Goal: Task Accomplishment & Management: Use online tool/utility

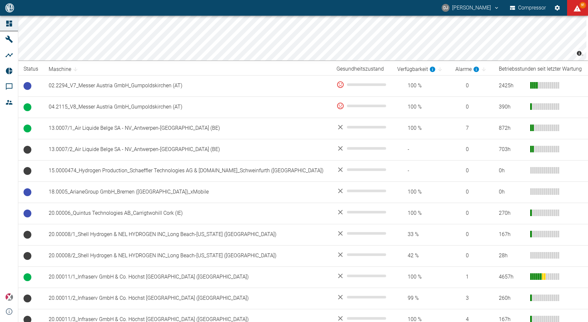
scroll to position [80, 0]
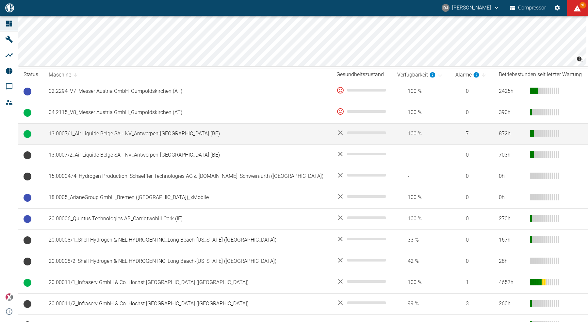
click at [117, 136] on td "13.0007/1_Air Liquide Belge SA - NV_Antwerpen-[GEOGRAPHIC_DATA] (BE)" at bounding box center [187, 133] width 288 height 21
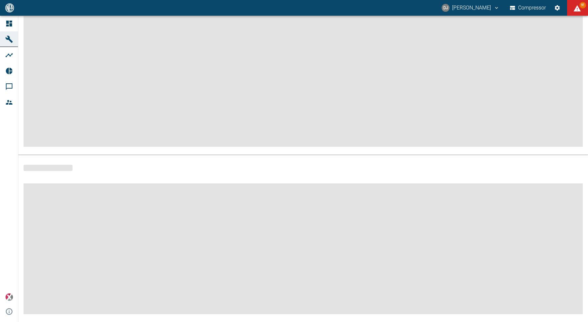
scroll to position [58, 0]
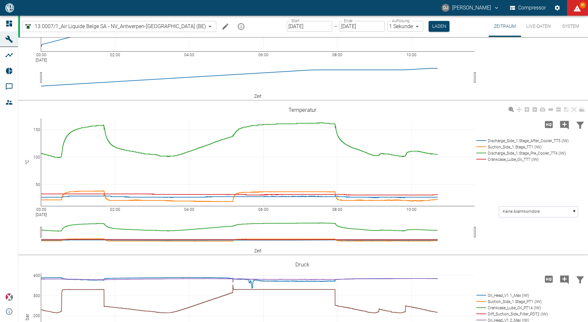
scroll to position [162, 0]
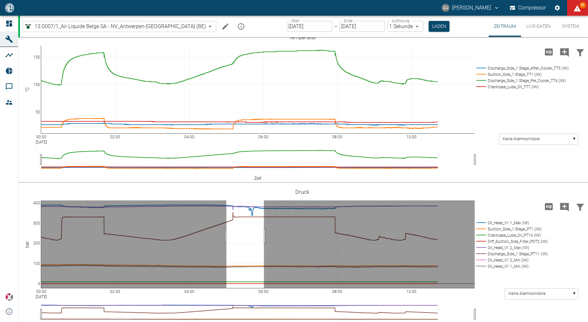
drag, startPoint x: 226, startPoint y: 235, endPoint x: 264, endPoint y: 237, distance: 37.6
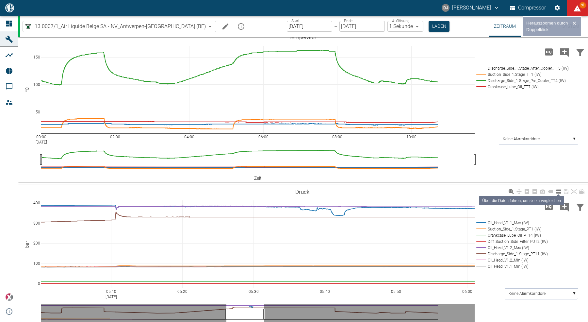
click at [558, 192] on icon at bounding box center [558, 191] width 5 height 4
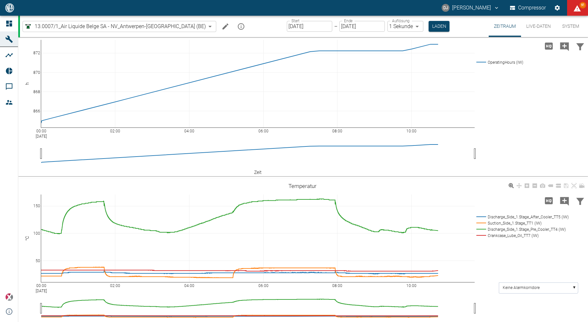
scroll to position [0, 0]
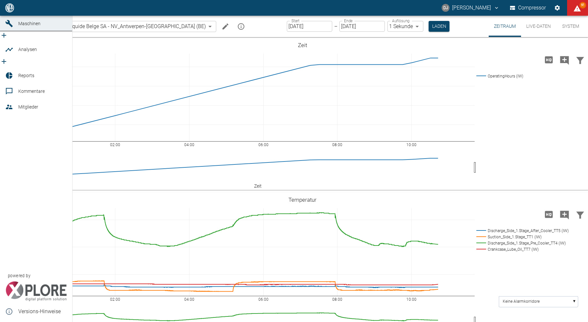
click at [14, 12] on div at bounding box center [10, 8] width 10 height 8
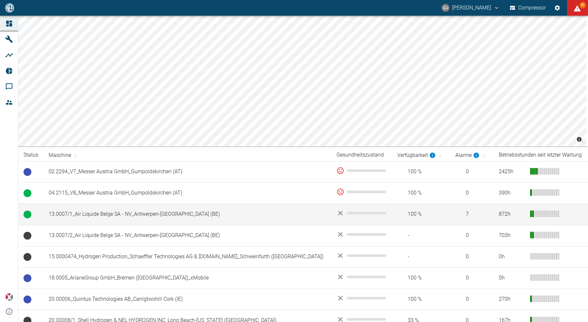
click at [125, 215] on td "13.0007/1_Air Liquide Belge SA - NV_Antwerpen-[GEOGRAPHIC_DATA] (BE)" at bounding box center [187, 213] width 288 height 21
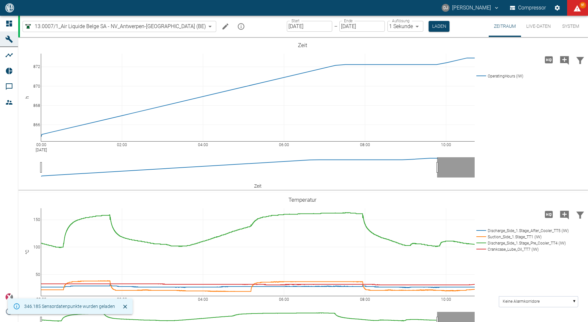
click at [237, 28] on icon "mission info" at bounding box center [241, 27] width 8 height 8
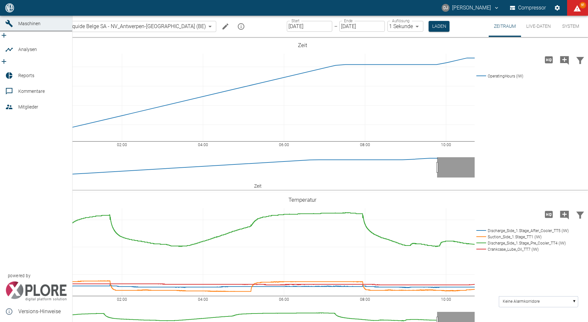
click at [16, 16] on link "Dashboard" at bounding box center [36, 8] width 72 height 16
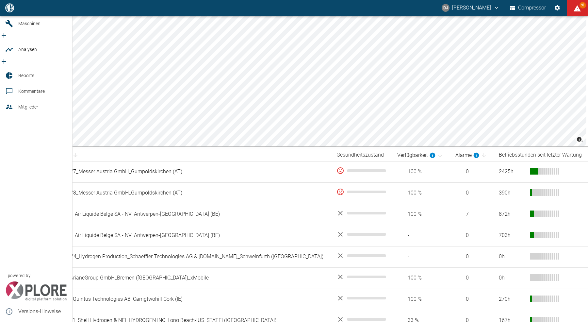
click at [10, 12] on icon at bounding box center [9, 8] width 8 height 8
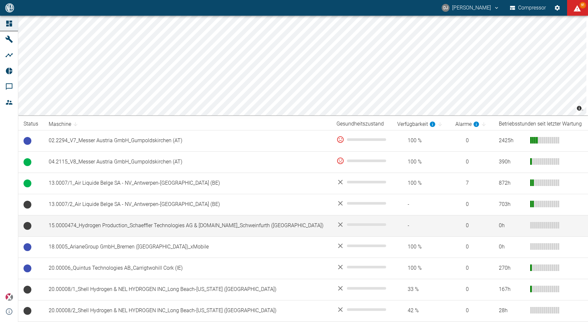
scroll to position [44, 0]
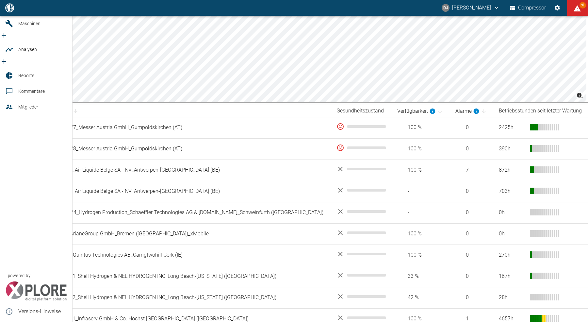
click at [20, 73] on span "Reports" at bounding box center [26, 75] width 16 height 5
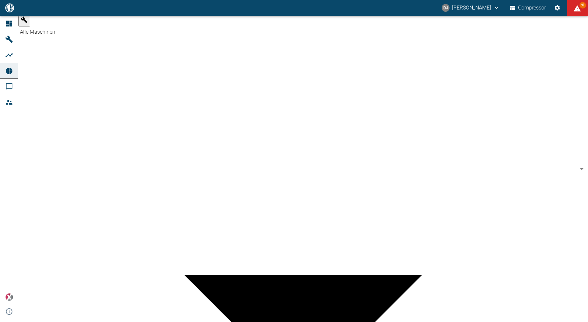
click at [72, 28] on body "DJ David Jasper Compressor 91 Dashboard Maschinen Analysen Reports Kommentare M…" at bounding box center [294, 161] width 588 height 322
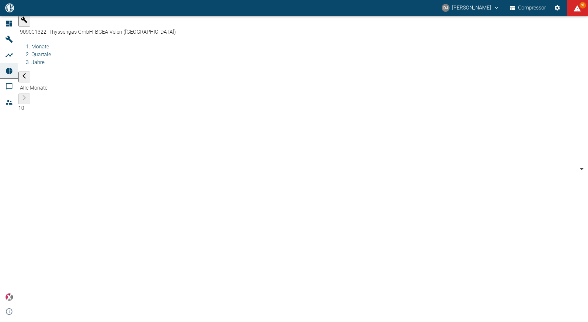
click at [71, 26] on body "DJ David Jasper Compressor 91 Dashboard Maschinen Analysen Reports Kommentare M…" at bounding box center [294, 161] width 588 height 322
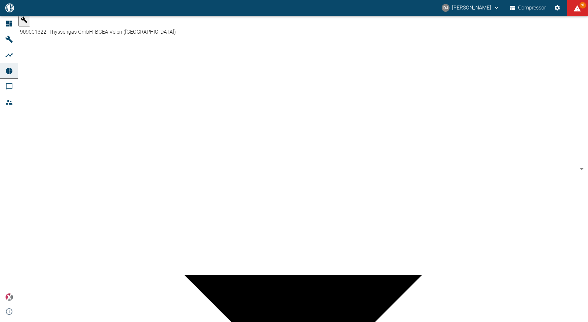
scroll to position [269, 0]
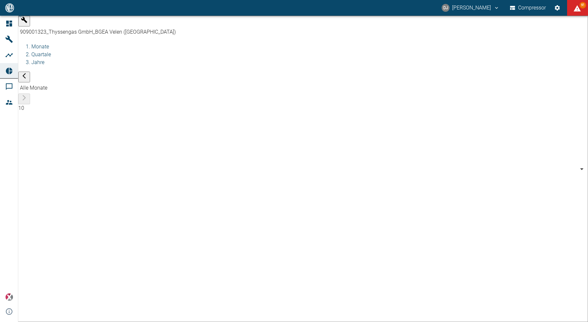
click at [63, 26] on body "DJ David Jasper Compressor 91 Dashboard Maschinen Analysen Reports Kommentare M…" at bounding box center [294, 161] width 588 height 322
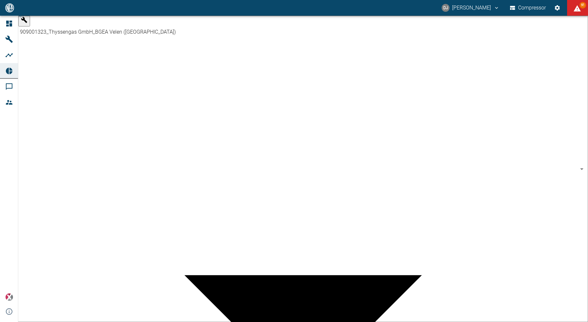
scroll to position [256, 0]
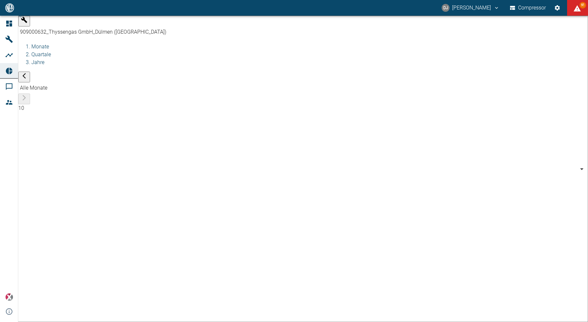
drag, startPoint x: 303, startPoint y: 94, endPoint x: 295, endPoint y: 95, distance: 7.9
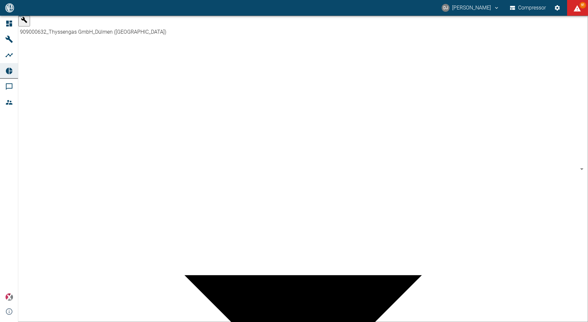
click at [71, 26] on body "DJ David Jasper Compressor 91 Dashboard Maschinen Analysen Reports Kommentare M…" at bounding box center [294, 161] width 588 height 322
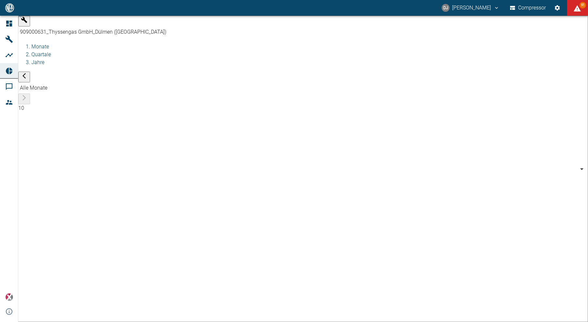
click at [69, 24] on body "DJ David Jasper Compressor 91 Dashboard Maschinen Analysen Reports Kommentare M…" at bounding box center [294, 161] width 588 height 322
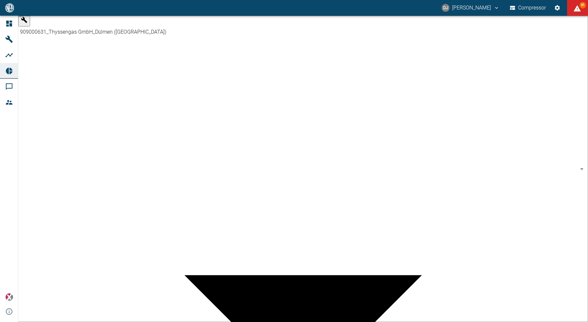
scroll to position [118, 0]
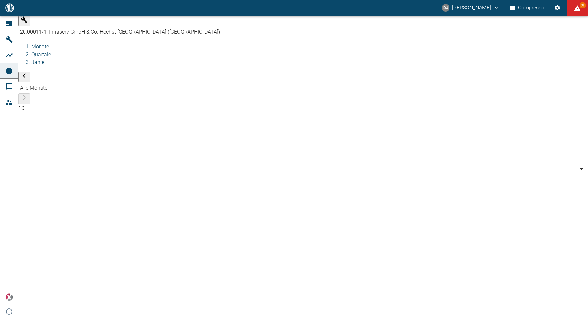
click at [60, 25] on body "DJ David Jasper Compressor 91 Dashboard Maschinen Analysen Reports Kommentare M…" at bounding box center [294, 161] width 588 height 322
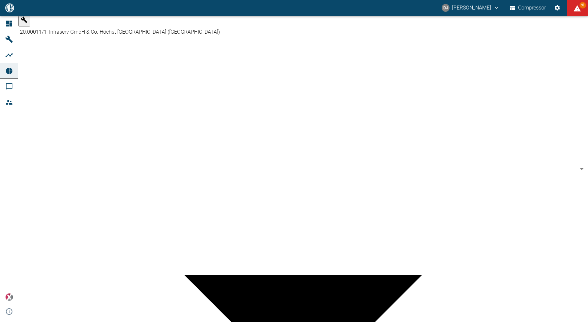
scroll to position [139, 0]
click at [63, 27] on body "DJ David Jasper Compressor 91 Dashboard Maschinen Analysen Reports Kommentare M…" at bounding box center [294, 161] width 588 height 322
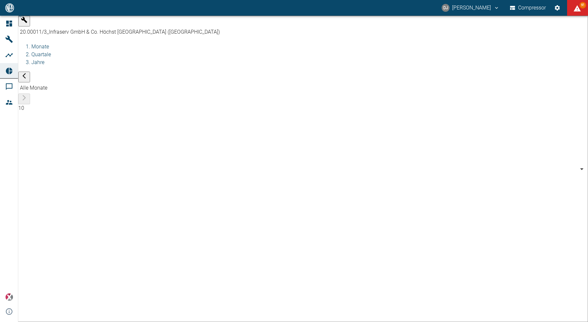
click at [70, 26] on body "DJ David Jasper Compressor 91 Dashboard Maschinen Analysen Reports Kommentare M…" at bounding box center [294, 161] width 588 height 322
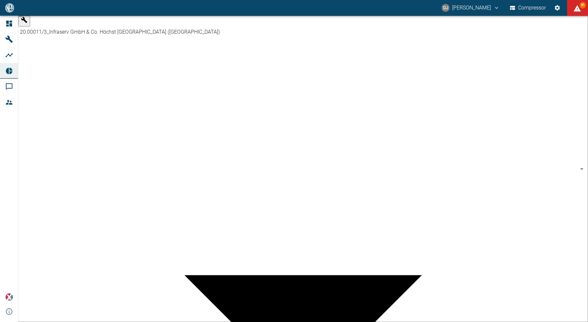
scroll to position [163, 0]
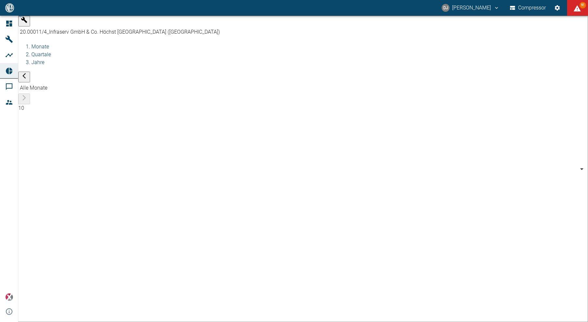
click at [68, 28] on body "DJ David Jasper Compressor 91 Dashboard Maschinen Analysen Reports Kommentare M…" at bounding box center [294, 161] width 588 height 322
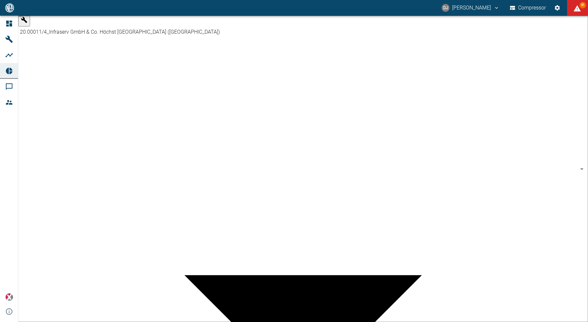
scroll to position [175, 0]
click at [73, 29] on body "DJ David Jasper Compressor 91 Dashboard Maschinen Analysen Reports Kommentare M…" at bounding box center [294, 161] width 588 height 322
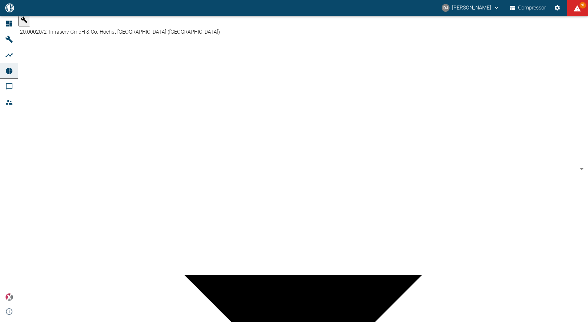
click at [67, 24] on body "DJ David Jasper Compressor 91 Dashboard Maschinen Analysen Reports Kommentare M…" at bounding box center [294, 161] width 588 height 322
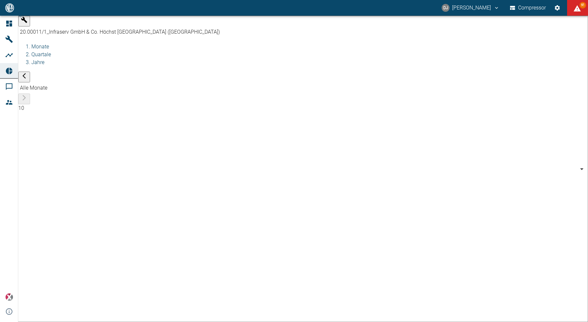
click at [55, 26] on body "DJ David Jasper Compressor 91 Dashboard Maschinen Analysen Reports Kommentare M…" at bounding box center [294, 161] width 588 height 322
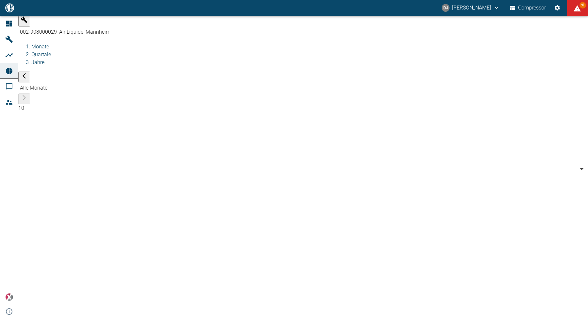
click at [61, 23] on body "DJ David Jasper Compressor 91 Dashboard Maschinen Analysen Reports Kommentare M…" at bounding box center [294, 161] width 588 height 322
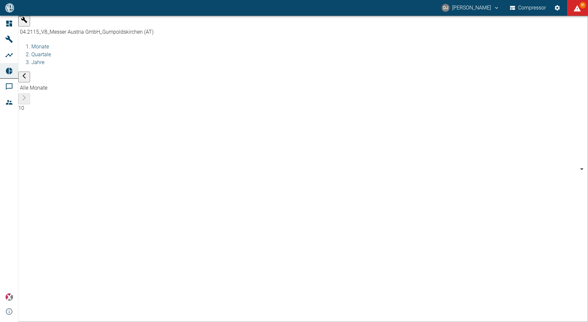
click at [66, 21] on body "DJ David Jasper Compressor 91 Dashboard Maschinen Analysen Reports Kommentare M…" at bounding box center [294, 161] width 588 height 322
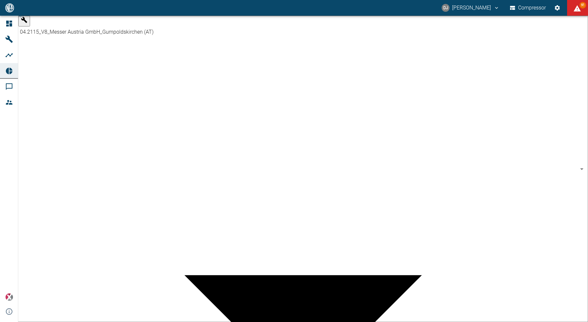
type input "52381507-e89c-473a-84ef-8e4810c4aa68"
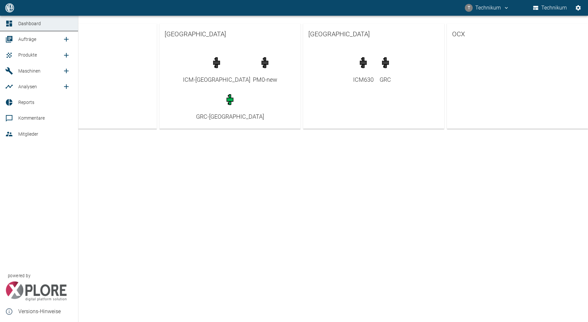
click at [16, 38] on link "Aufträge" at bounding box center [39, 39] width 78 height 16
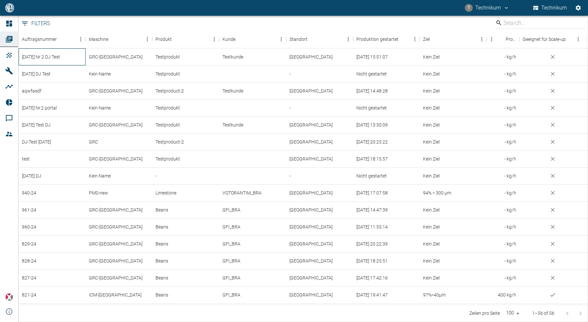
click at [52, 57] on div "[DATE] Nr 2 DJ Test" at bounding box center [52, 56] width 67 height 17
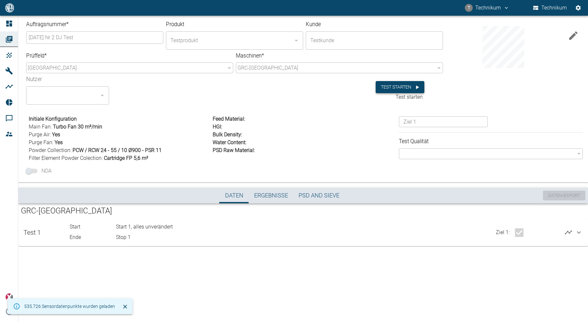
click at [394, 88] on button "Test starten" at bounding box center [400, 87] width 49 height 12
type input "Start, no change"
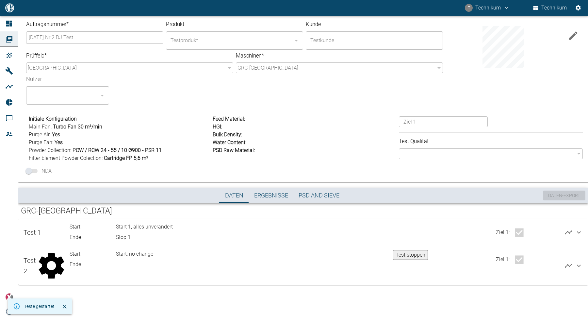
click at [186, 298] on div "Auftragsnummer * [DATE] Nr 2 DJ Test ​ Produkt Testprodukt ​ Kunde Testkunde ​ …" at bounding box center [294, 169] width 588 height 306
click at [200, 285] on div at bounding box center [303, 293] width 570 height 16
click at [405, 256] on button "Test stoppen" at bounding box center [410, 255] width 35 height 10
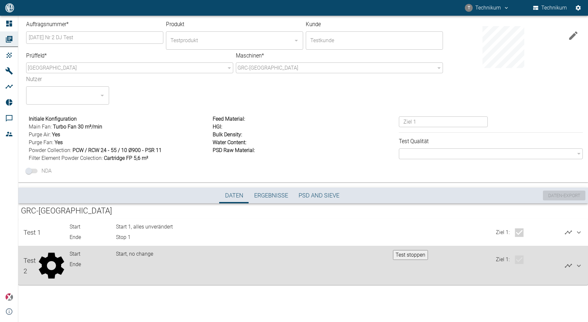
type input "Stop 2"
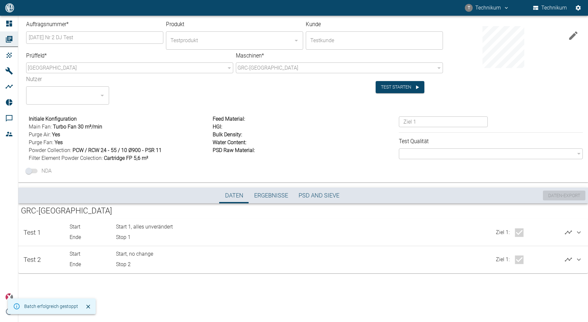
drag, startPoint x: 271, startPoint y: 287, endPoint x: 271, endPoint y: 282, distance: 4.6
click at [271, 287] on div at bounding box center [303, 281] width 570 height 16
click at [580, 260] on icon at bounding box center [579, 259] width 8 height 8
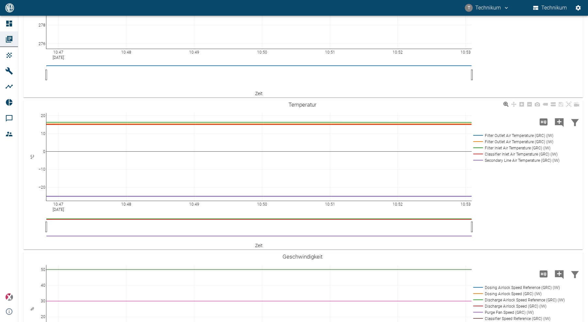
scroll to position [472, 0]
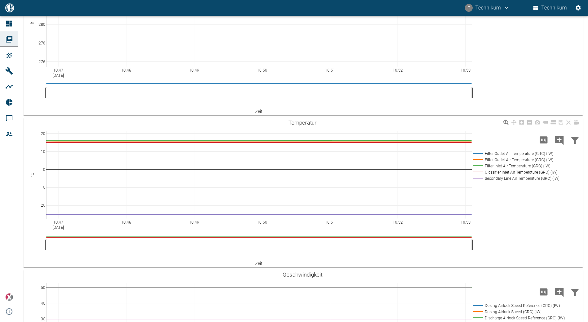
click at [515, 179] on rect at bounding box center [515, 178] width 87 height 6
click at [499, 153] on rect at bounding box center [515, 153] width 87 height 6
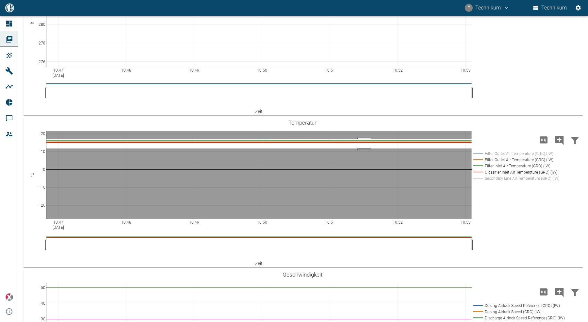
drag, startPoint x: 364, startPoint y: 148, endPoint x: 364, endPoint y: 138, distance: 9.5
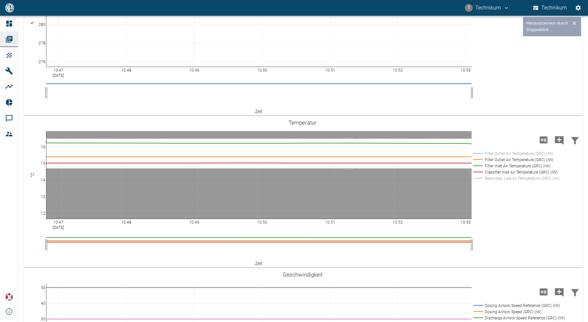
drag, startPoint x: 349, startPoint y: 168, endPoint x: 348, endPoint y: 138, distance: 30.1
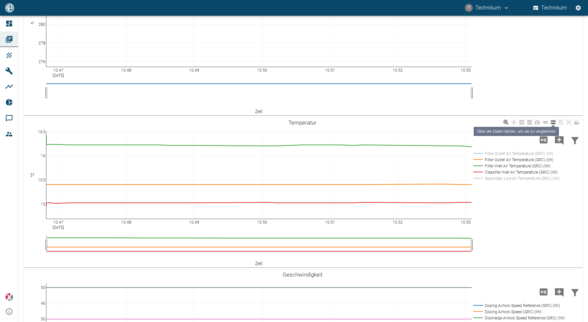
click at [554, 123] on icon at bounding box center [552, 122] width 5 height 4
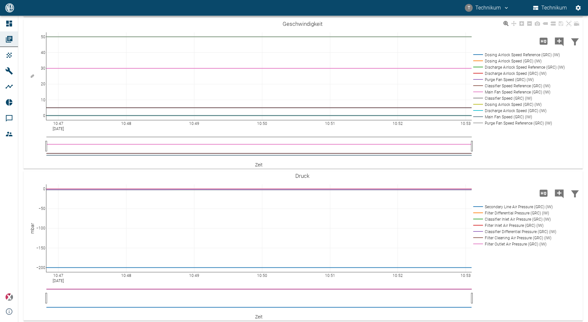
scroll to position [734, 0]
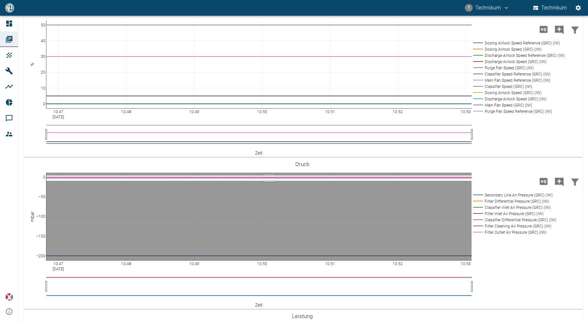
drag, startPoint x: 269, startPoint y: 180, endPoint x: 270, endPoint y: 174, distance: 5.3
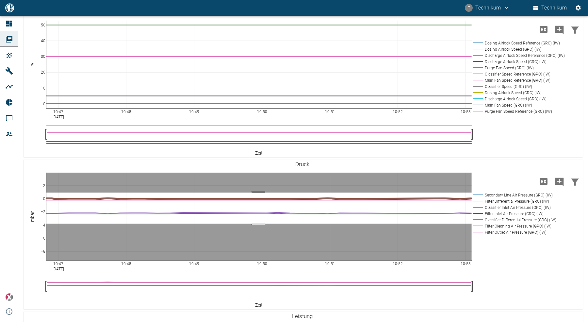
drag, startPoint x: 258, startPoint y: 191, endPoint x: 260, endPoint y: 222, distance: 31.1
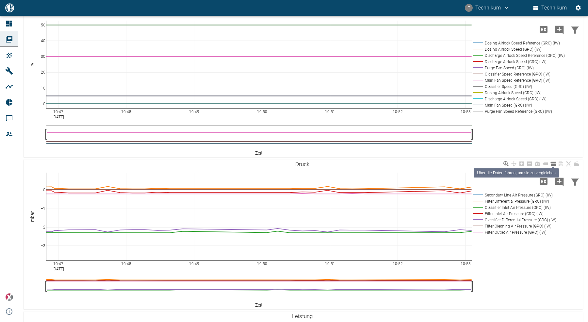
click at [553, 165] on icon at bounding box center [552, 163] width 5 height 5
click at [546, 180] on icon "Hohe Auflösung" at bounding box center [543, 181] width 10 height 10
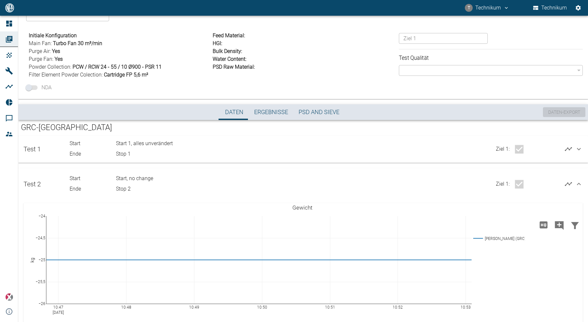
scroll to position [0, 0]
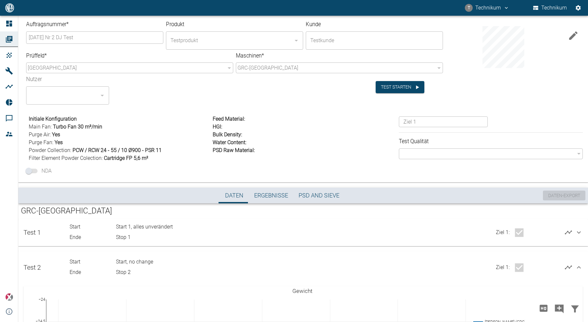
click at [579, 269] on icon at bounding box center [579, 267] width 8 height 8
click at [393, 85] on button "Test starten" at bounding box center [400, 87] width 49 height 12
drag, startPoint x: 271, startPoint y: 155, endPoint x: 273, endPoint y: 158, distance: 4.4
click at [271, 155] on input "Cartridge 5,6 m²" at bounding box center [294, 161] width 588 height 322
radio input "true"
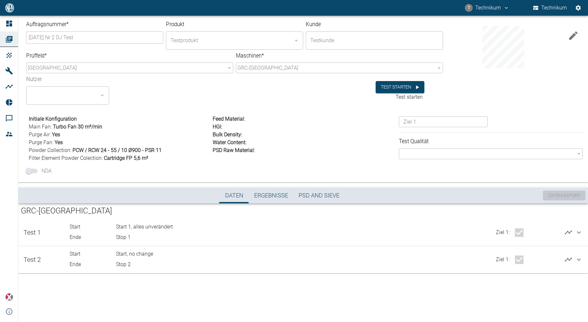
type input "Start 3, Filter changed"
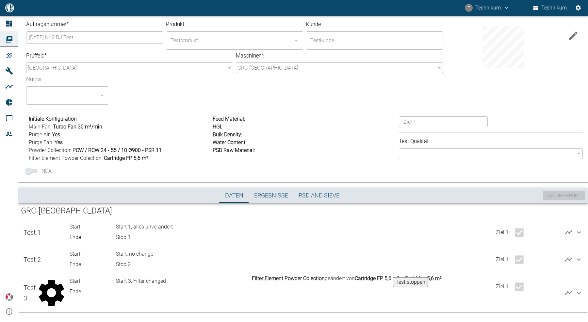
click at [124, 148] on span "PCW / RCW 24 - 55 / 10 Ø900 - PSR 11" at bounding box center [117, 150] width 89 height 6
click at [147, 155] on span "Cartridge FP 5,6 m²" at bounding box center [126, 158] width 44 height 6
click at [140, 150] on span "PCW / RCW 24 - 55 / 10 Ø900 - PSR 11" at bounding box center [117, 150] width 89 height 6
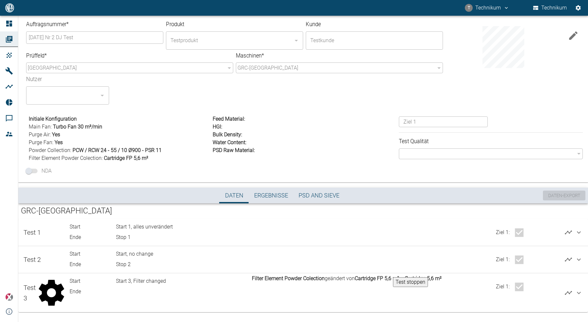
click at [131, 156] on span "Cartridge FP 5,6 m²" at bounding box center [126, 158] width 44 height 6
click at [143, 156] on span "Cartridge FP 5,6 m²" at bounding box center [126, 158] width 44 height 6
drag, startPoint x: 128, startPoint y: 158, endPoint x: 115, endPoint y: 158, distance: 13.4
click at [115, 158] on span "Cartridge FP 5,6 m²" at bounding box center [126, 158] width 44 height 6
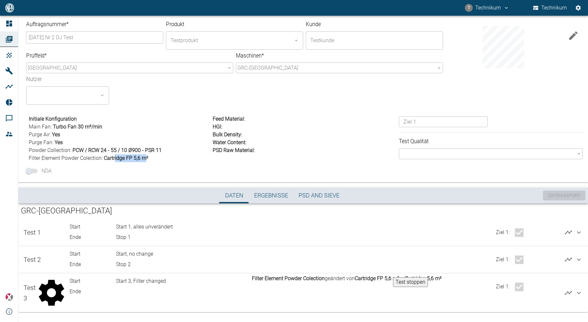
click at [115, 158] on span "Cartridge FP 5,6 m²" at bounding box center [126, 158] width 44 height 6
click at [414, 284] on button "Test stoppen" at bounding box center [410, 282] width 35 height 10
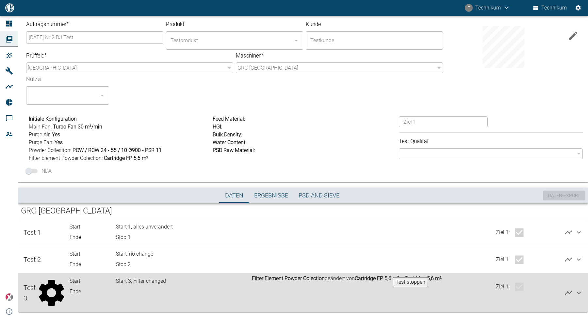
type input "Stop 3"
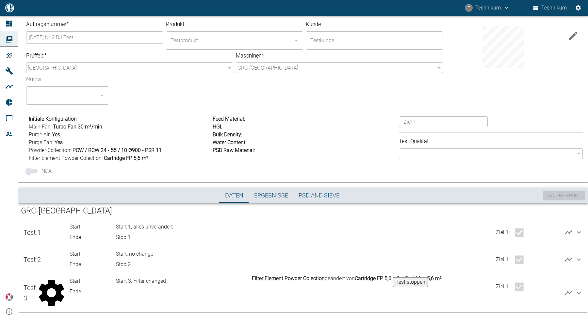
click at [401, 87] on button "Test starten" at bounding box center [400, 87] width 49 height 12
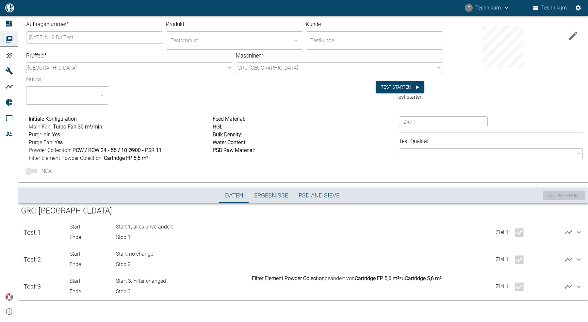
scroll to position [86, 0]
click at [397, 89] on button "Test starten" at bounding box center [400, 87] width 49 height 12
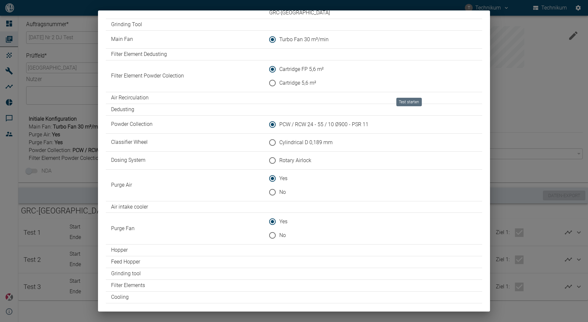
scroll to position [74, 0]
drag, startPoint x: 273, startPoint y: 232, endPoint x: 281, endPoint y: 236, distance: 8.8
click at [273, 232] on input "No" at bounding box center [273, 235] width 14 height 14
radio input "true"
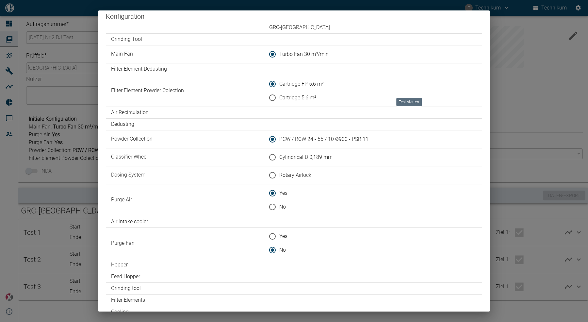
scroll to position [0, 0]
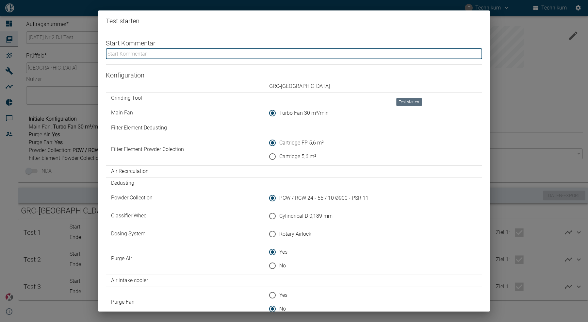
click at [158, 54] on input "text" at bounding box center [294, 53] width 376 height 11
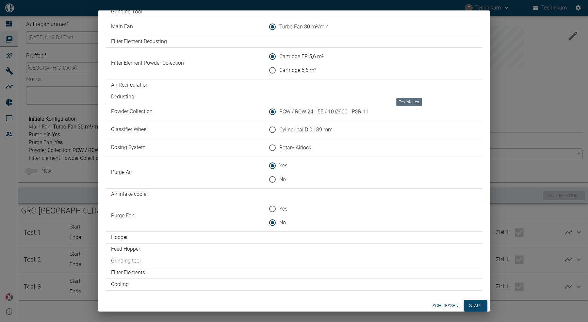
type input "Start 4, Fan changed to no"
click at [473, 301] on button "Start" at bounding box center [476, 305] width 24 height 12
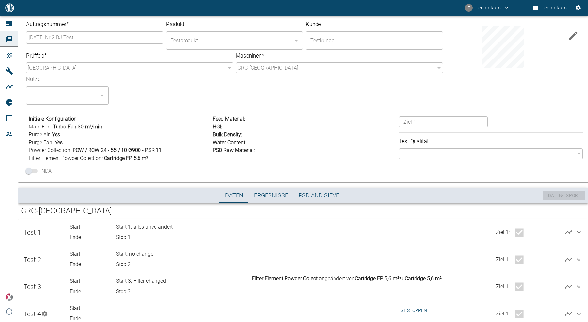
scroll to position [22, 0]
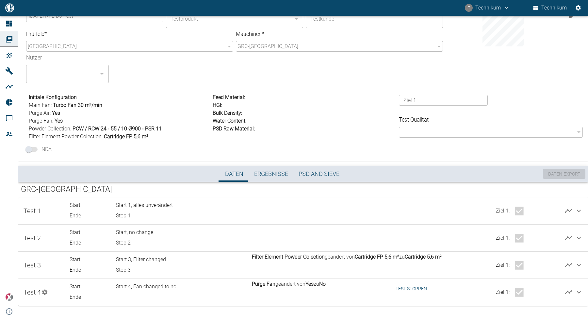
click at [420, 289] on button "Test stoppen" at bounding box center [411, 289] width 37 height 12
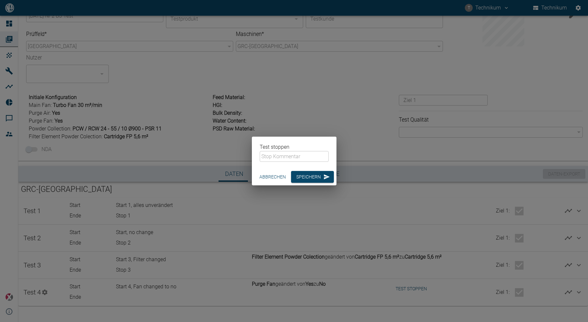
click at [283, 155] on input "text" at bounding box center [294, 156] width 69 height 11
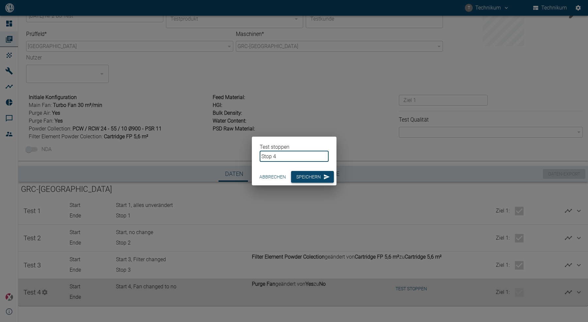
type input "Stop 4"
click at [305, 178] on button "Speichern" at bounding box center [312, 177] width 43 height 12
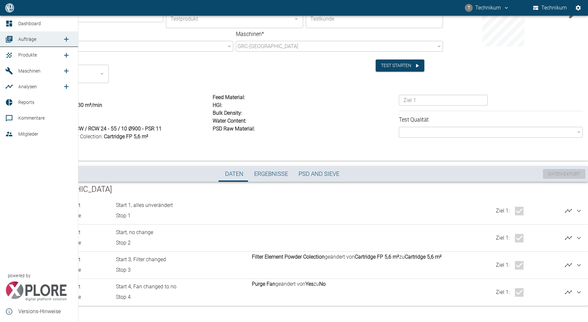
click at [14, 53] on div at bounding box center [10, 55] width 10 height 8
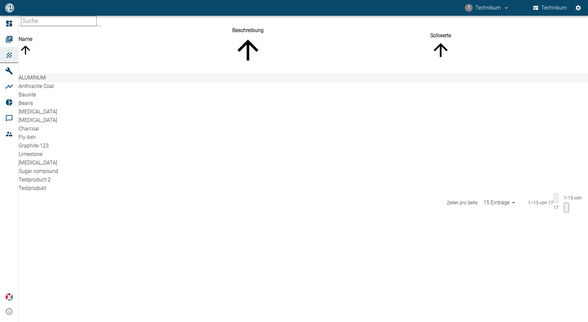
scroll to position [2, 0]
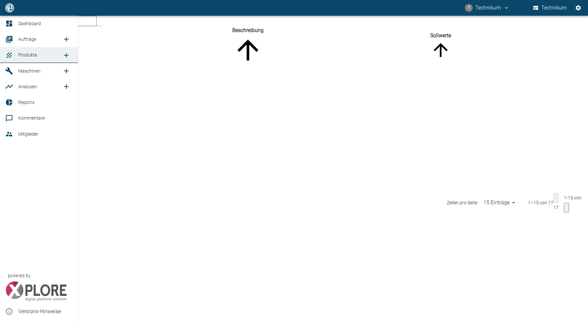
click at [12, 38] on icon at bounding box center [9, 39] width 8 height 8
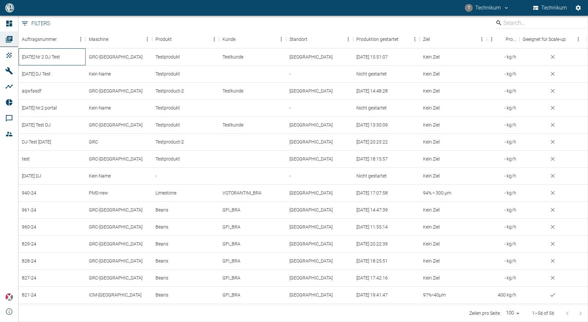
click at [62, 57] on div "[DATE] Nr 2 DJ Test" at bounding box center [52, 56] width 67 height 17
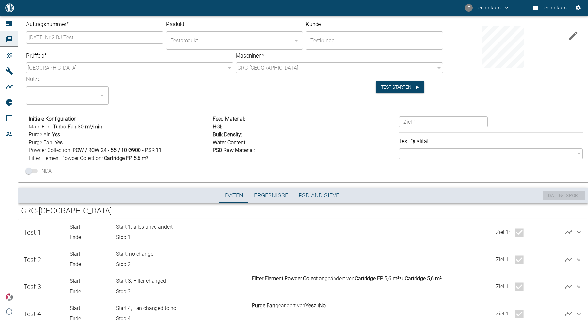
click at [8, 40] on icon at bounding box center [9, 39] width 8 height 8
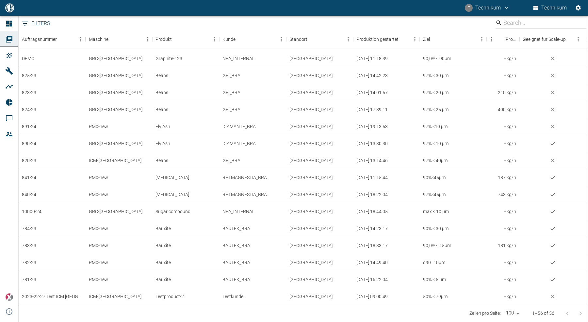
scroll to position [274, 0]
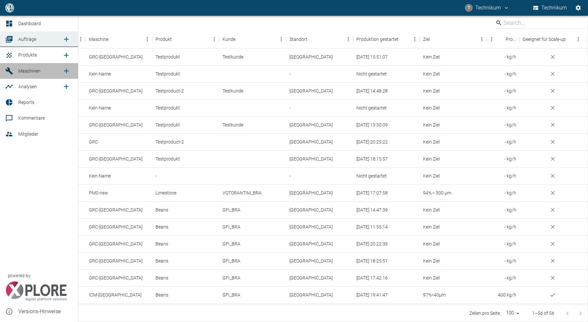
click at [22, 71] on span "Maschinen" at bounding box center [29, 70] width 22 height 5
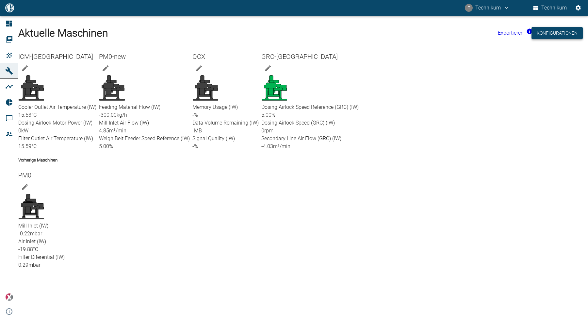
click at [550, 28] on button "Konfigurationen" at bounding box center [556, 33] width 51 height 12
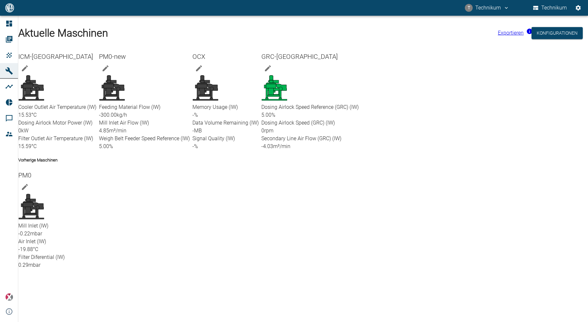
click at [359, 213] on div "PM0 Mill Inlet (IW) -0.22 mbar Air Inlet (IW) -19.88 °C Filter Diferential (IW)…" at bounding box center [302, 218] width 572 height 102
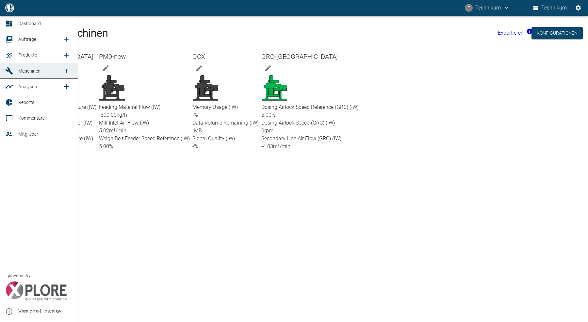
click at [10, 21] on icon at bounding box center [9, 24] width 6 height 6
